Goal: Navigation & Orientation: Find specific page/section

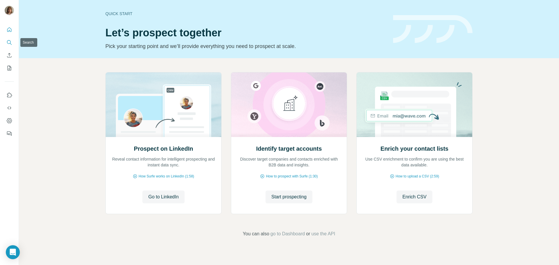
click at [10, 43] on icon "Search" at bounding box center [9, 43] width 6 height 6
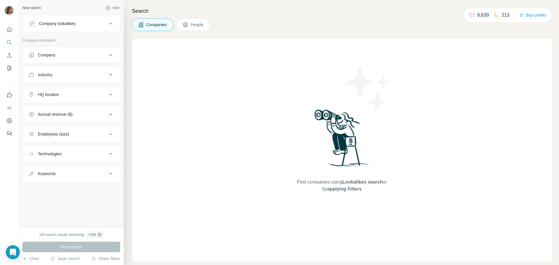
click at [202, 27] on span "People" at bounding box center [197, 25] width 13 height 6
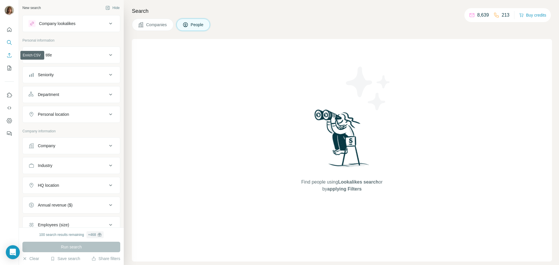
click at [7, 57] on icon "Enrich CSV" at bounding box center [9, 55] width 4 height 4
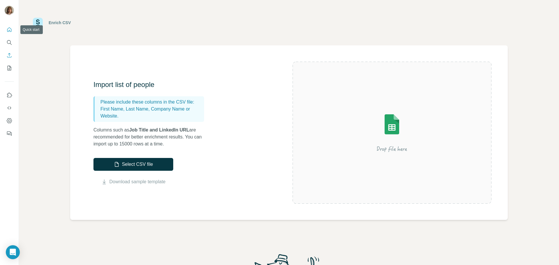
click at [11, 30] on icon "Quick start" at bounding box center [9, 29] width 4 height 4
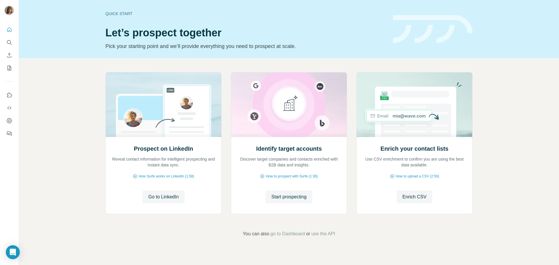
click at [226, 118] on div "Prospect on LinkedIn Reveal contact information for intelligent prospecting and…" at bounding box center [288, 144] width 367 height 144
click at [9, 43] on icon "Search" at bounding box center [9, 43] width 6 height 6
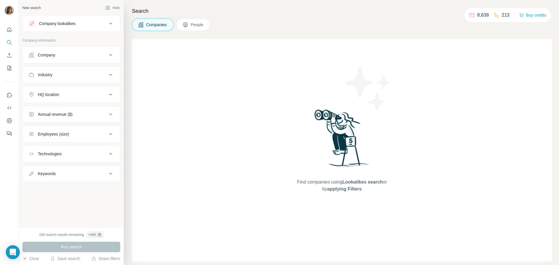
click at [256, 29] on div "Companies People" at bounding box center [342, 25] width 420 height 12
